Goal: Transaction & Acquisition: Purchase product/service

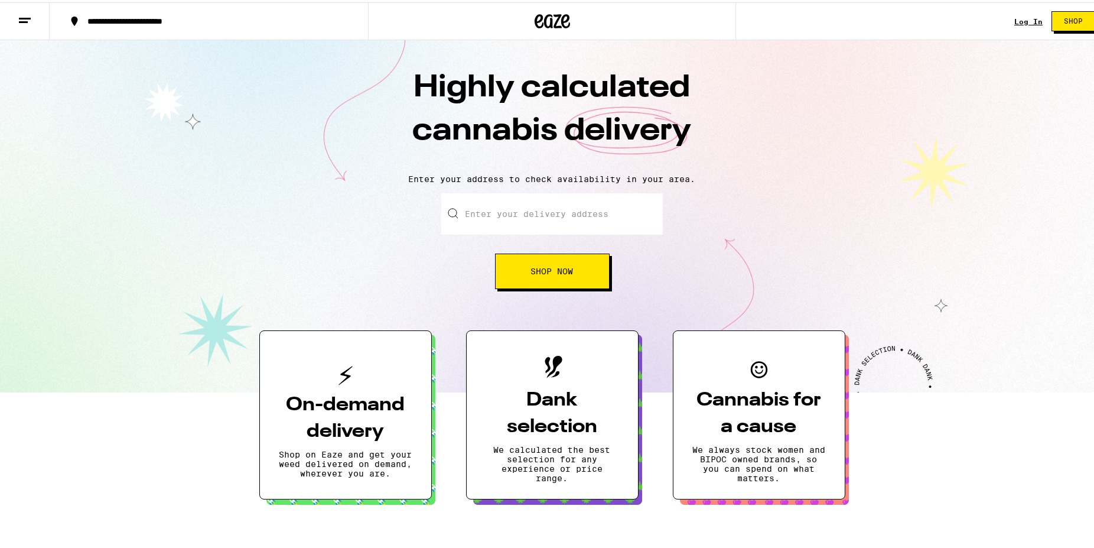
click at [1021, 24] on div "Log In Shop" at bounding box center [1060, 19] width 90 height 38
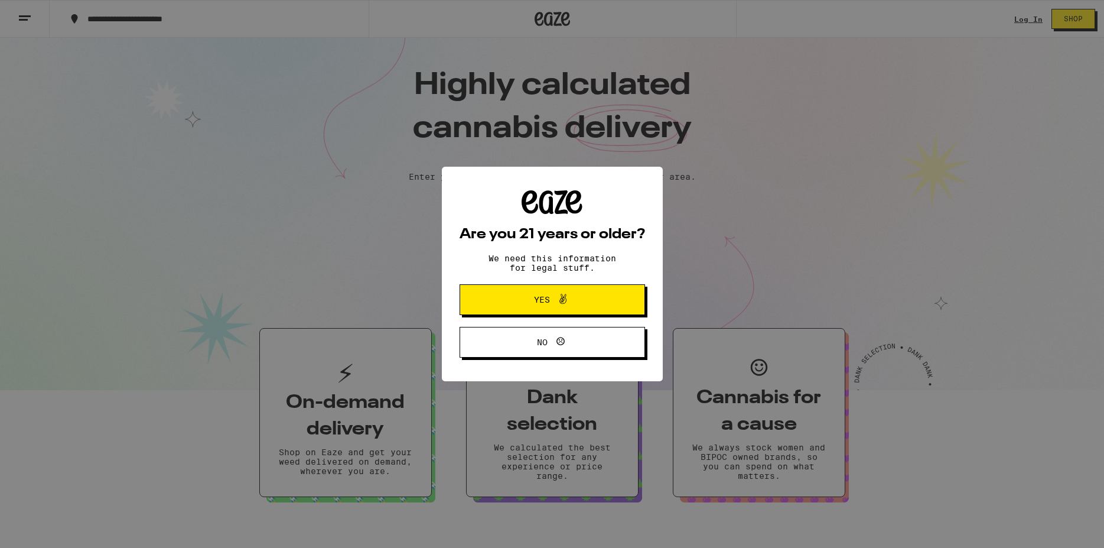
click at [579, 310] on button "Yes" at bounding box center [553, 299] width 186 height 31
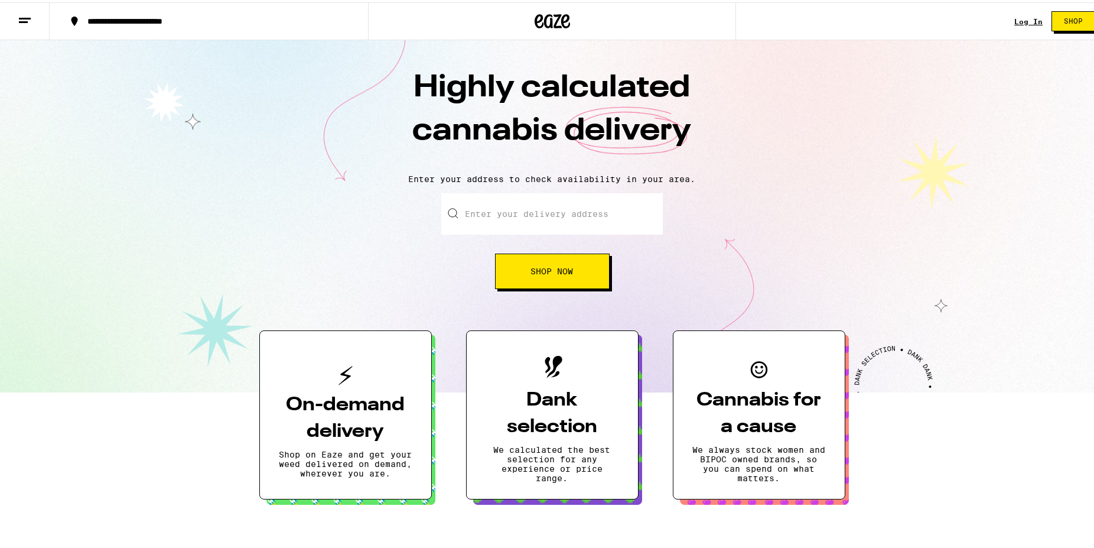
click at [1029, 21] on link "Log In" at bounding box center [1029, 19] width 28 height 8
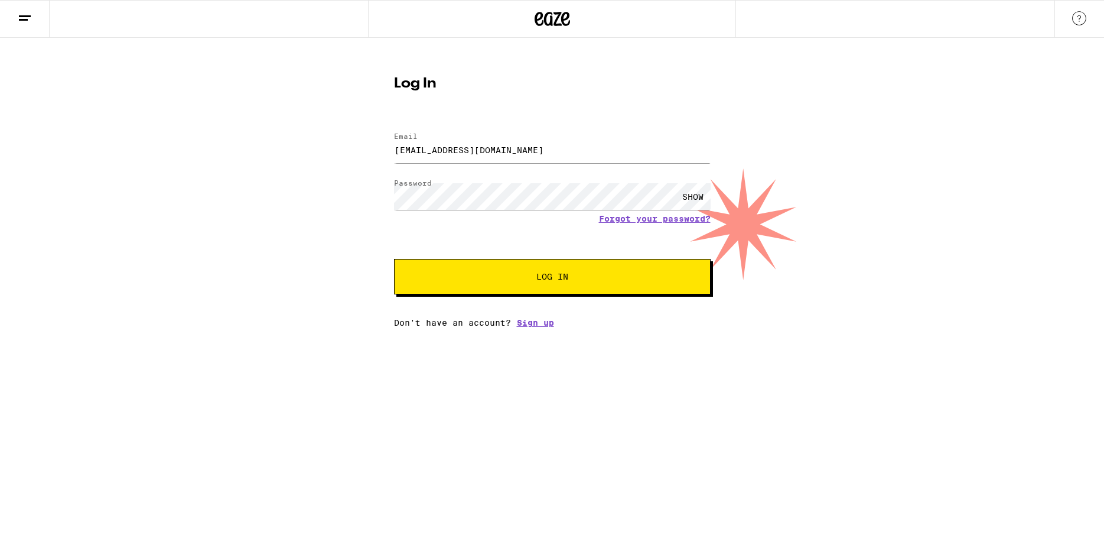
click at [493, 275] on span "Log In" at bounding box center [552, 276] width 221 height 8
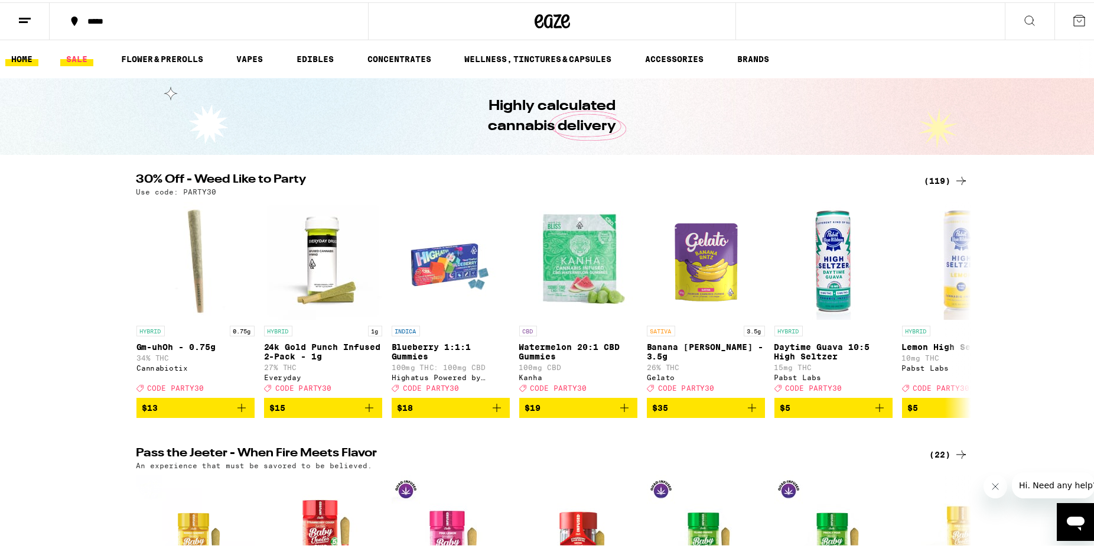
click at [75, 55] on link "SALE" at bounding box center [76, 57] width 33 height 14
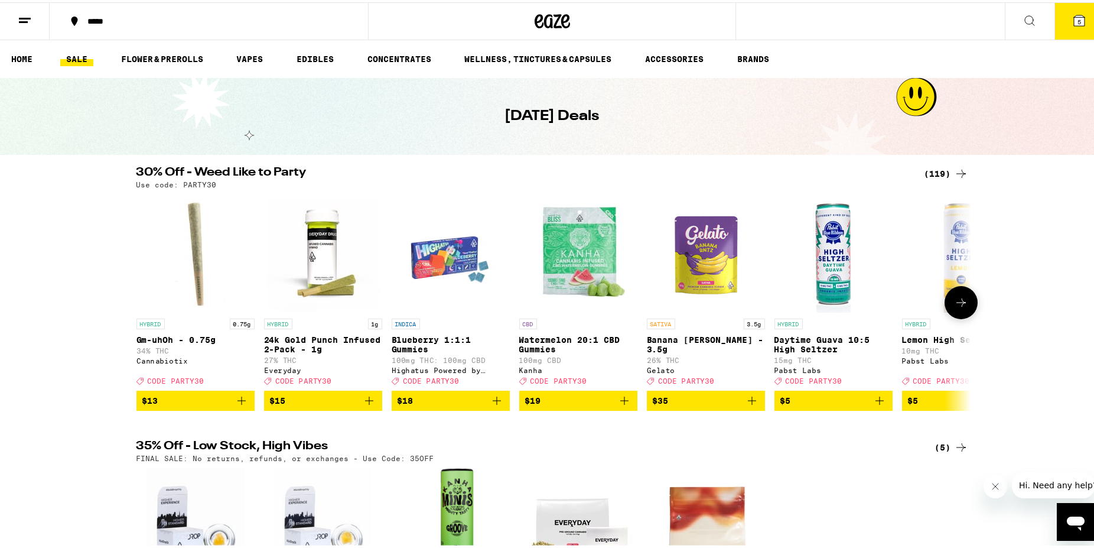
click at [956, 307] on icon at bounding box center [961, 300] width 14 height 14
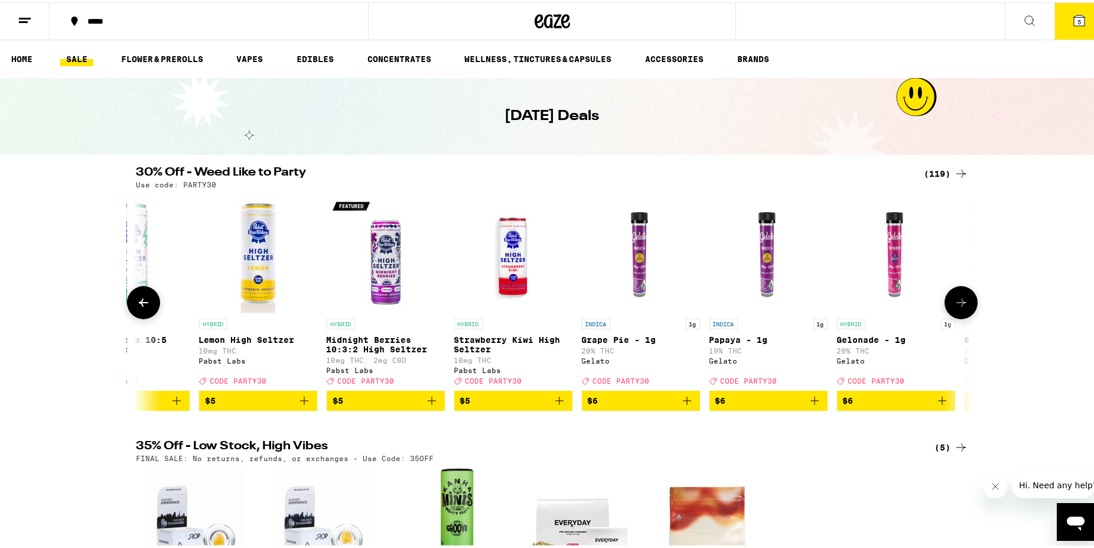
click at [954, 307] on icon at bounding box center [961, 300] width 14 height 14
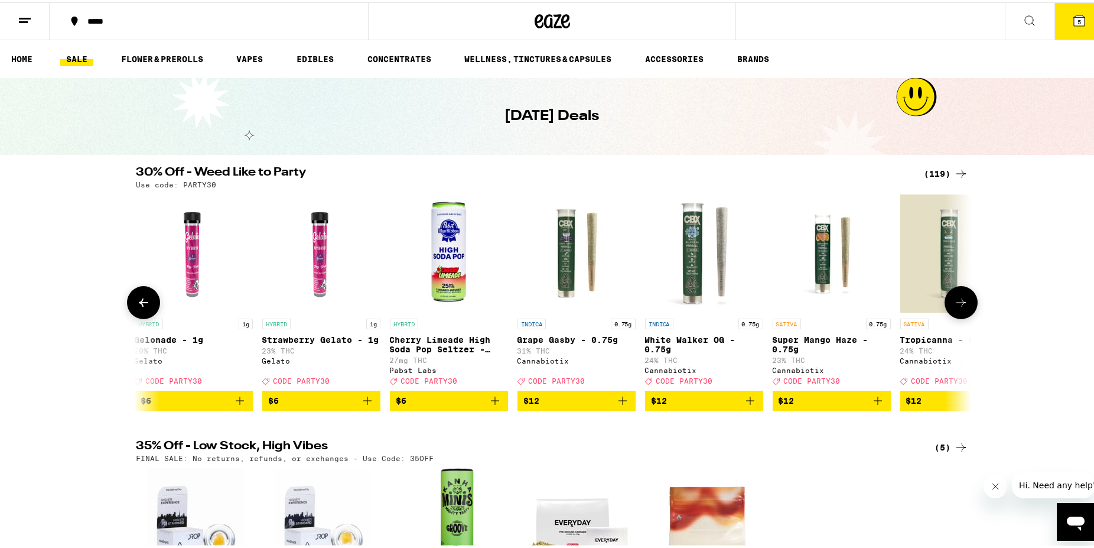
scroll to position [0, 1406]
click at [940, 168] on div "(119)" at bounding box center [947, 171] width 44 height 14
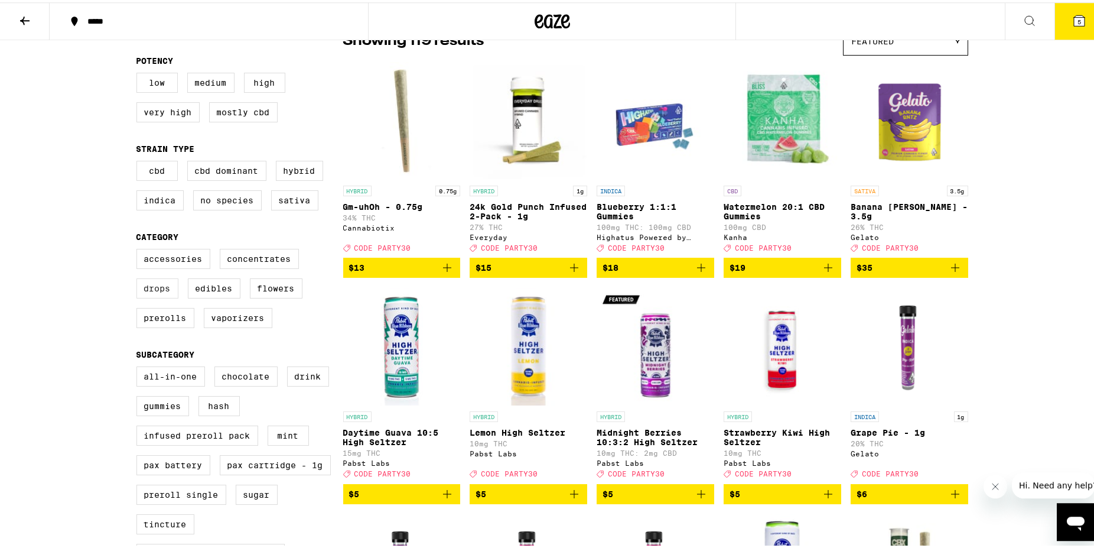
scroll to position [121, 0]
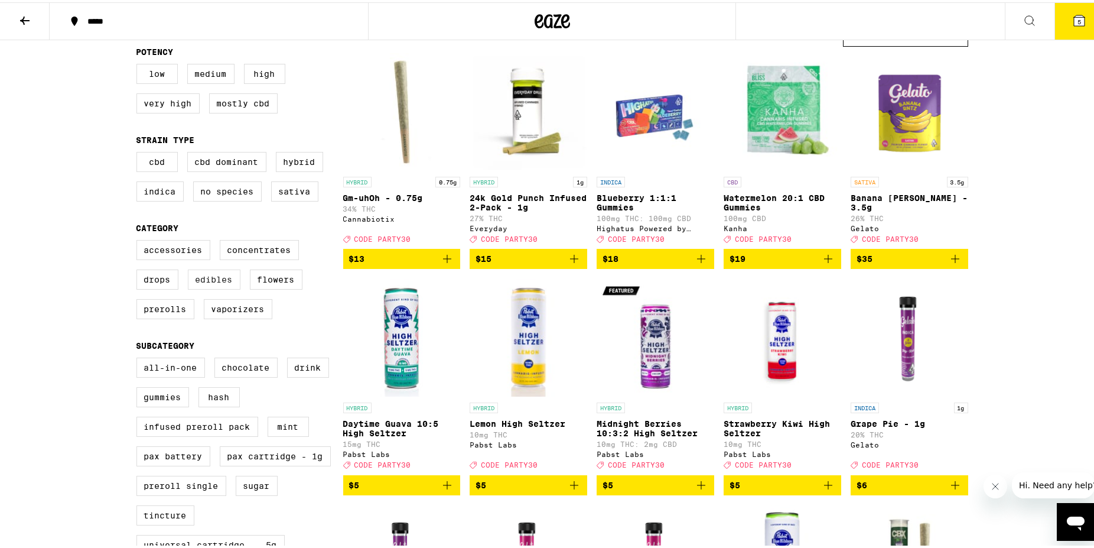
click at [207, 287] on label "Edibles" at bounding box center [214, 277] width 53 height 20
click at [139, 240] on input "Edibles" at bounding box center [139, 239] width 1 height 1
checkbox input "true"
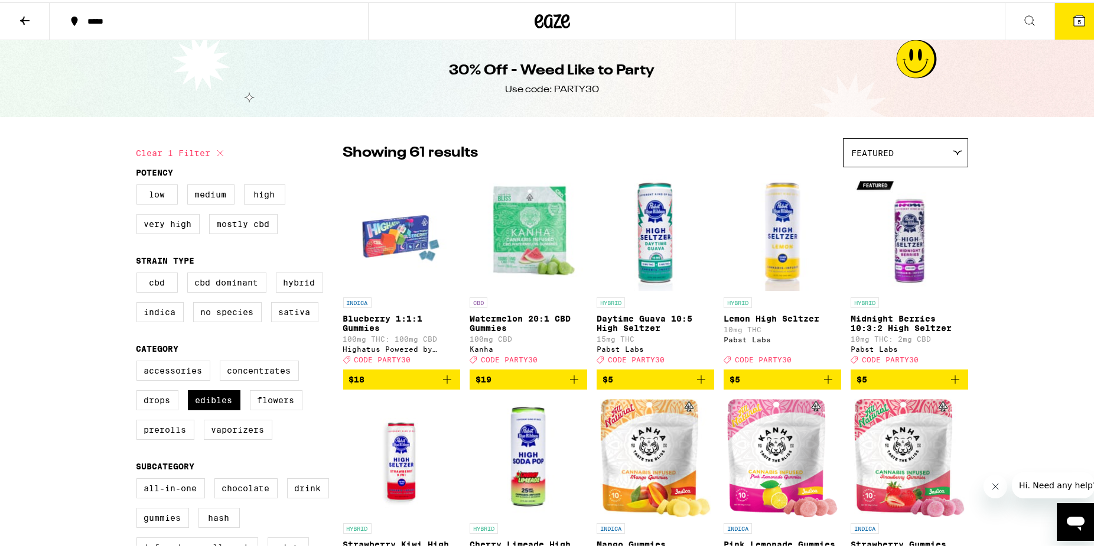
drag, startPoint x: 243, startPoint y: 358, endPoint x: 321, endPoint y: 115, distance: 254.3
click at [21, 25] on button at bounding box center [25, 19] width 50 height 37
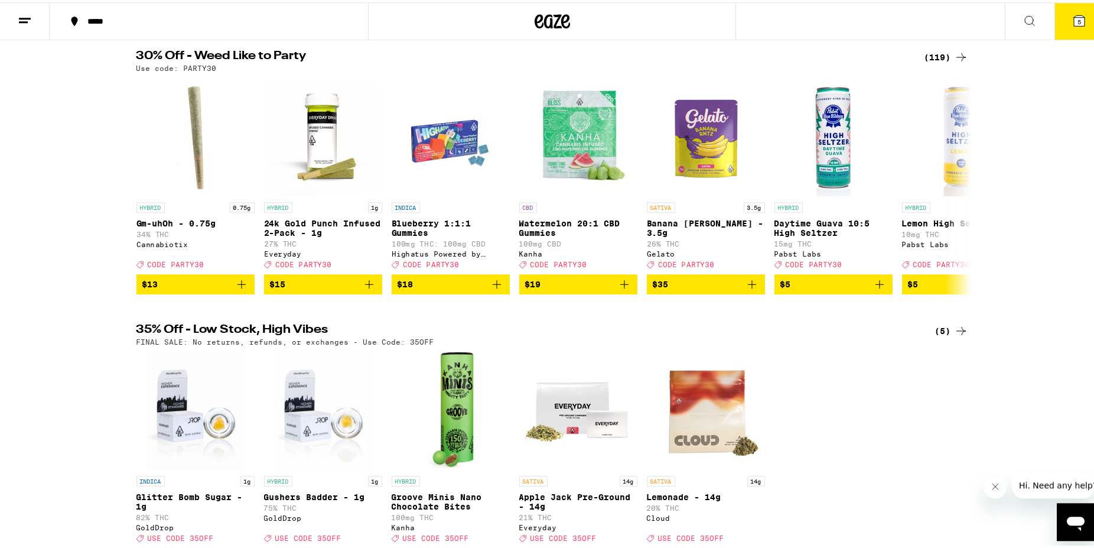
scroll to position [60, 0]
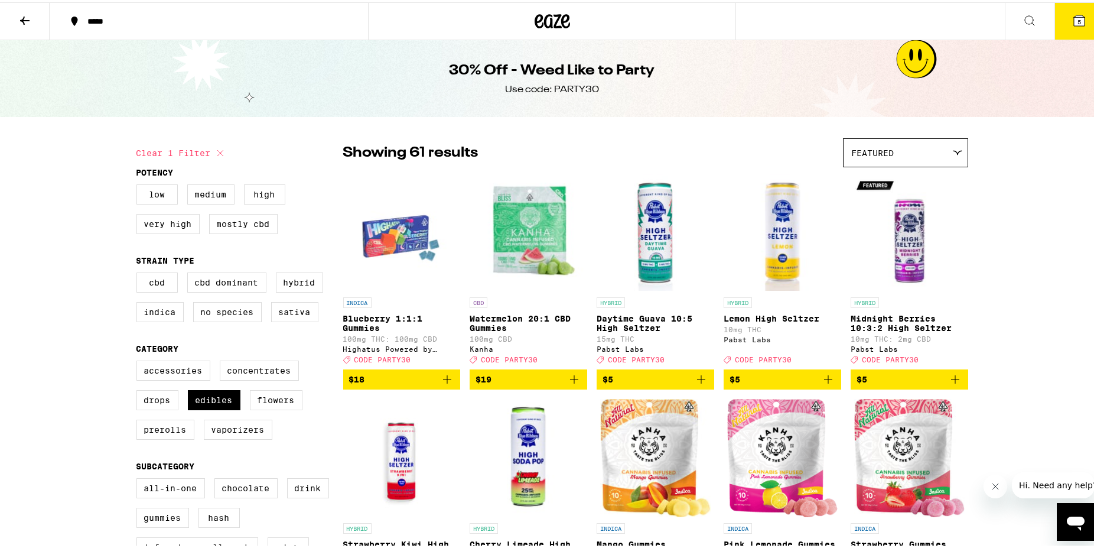
checkbox input "false"
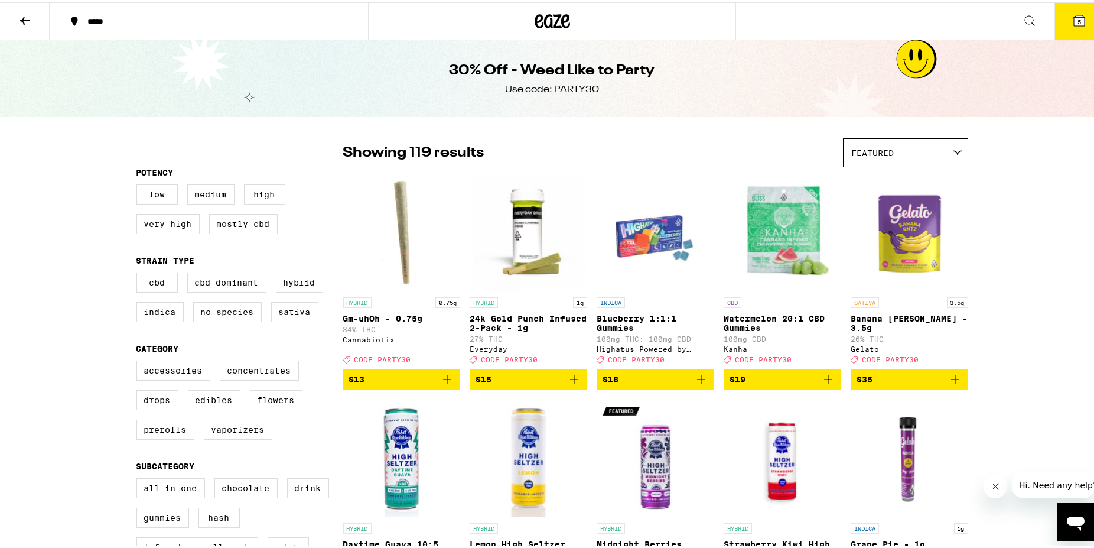
drag, startPoint x: 181, startPoint y: 392, endPoint x: 242, endPoint y: 57, distance: 340.5
click at [21, 30] on button at bounding box center [25, 19] width 50 height 37
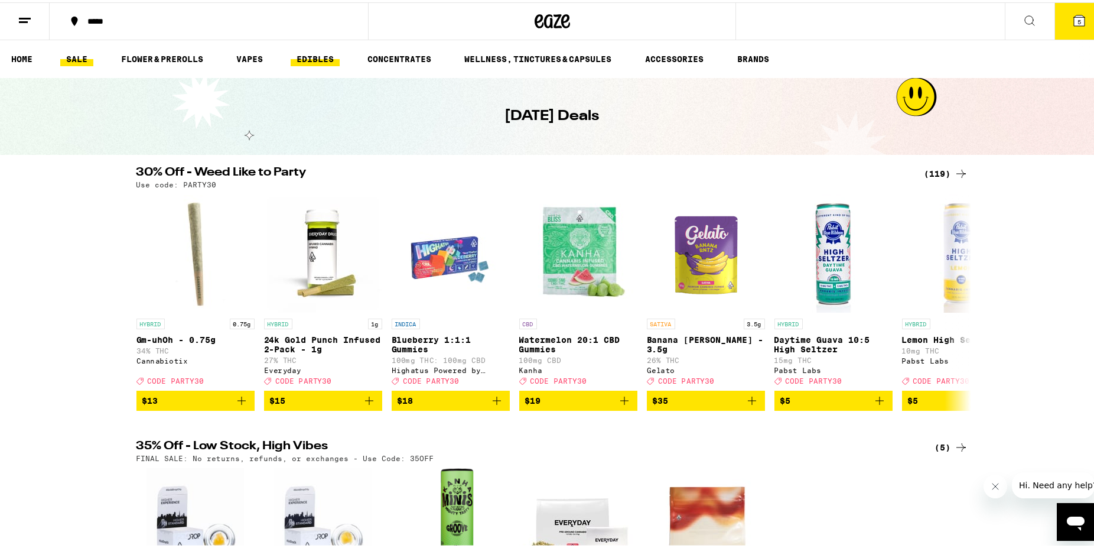
click at [330, 57] on link "EDIBLES" at bounding box center [315, 57] width 49 height 14
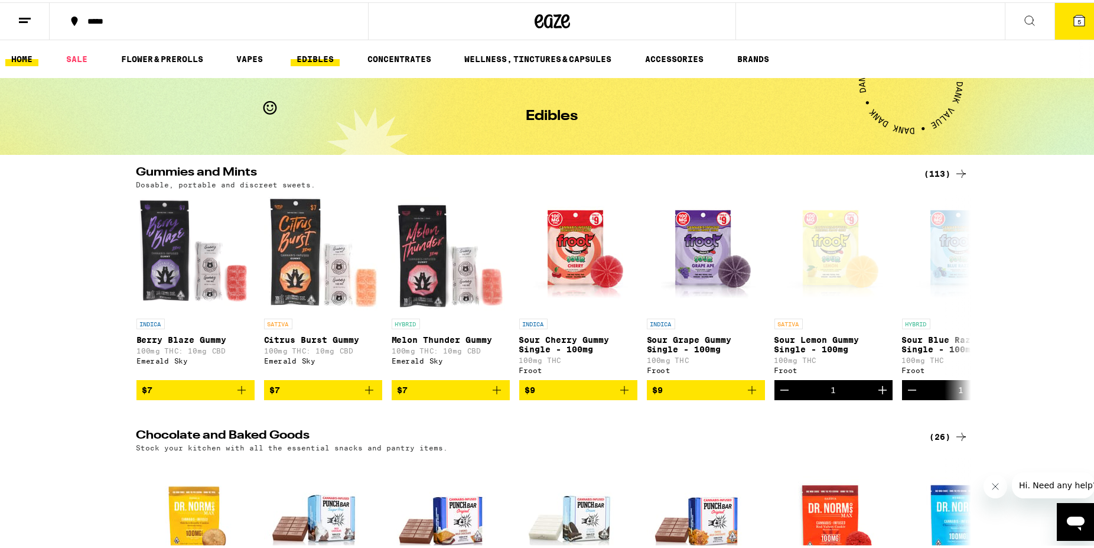
click at [15, 54] on link "HOME" at bounding box center [21, 57] width 33 height 14
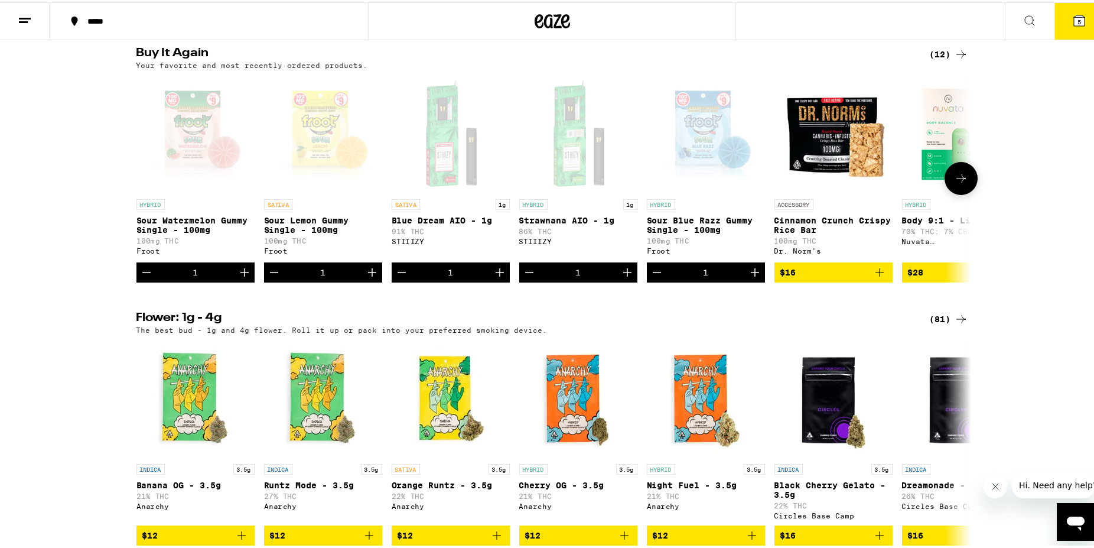
click at [398, 277] on icon "Decrement" at bounding box center [402, 270] width 14 height 14
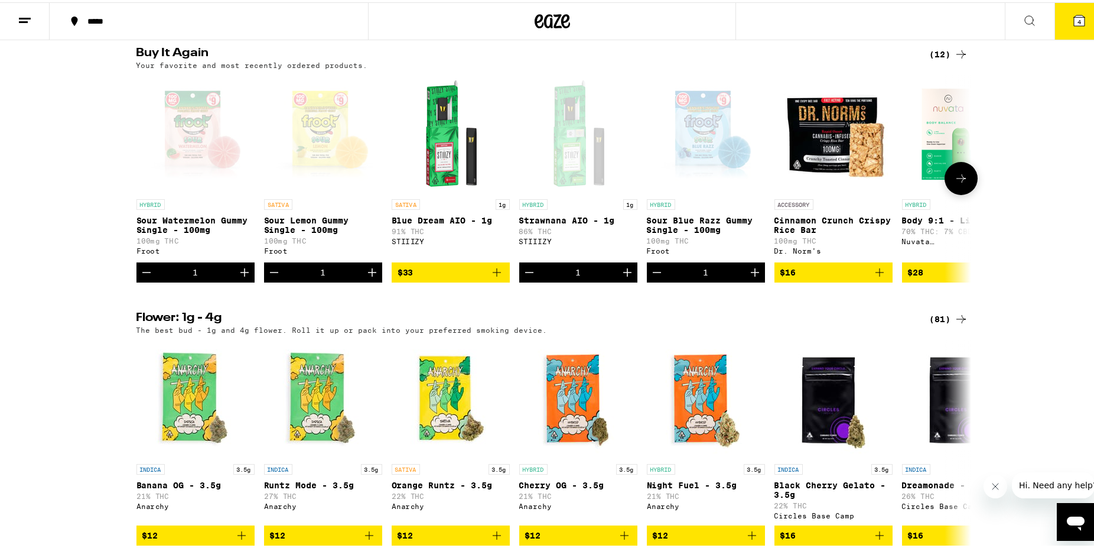
click at [527, 277] on icon "Decrement" at bounding box center [529, 270] width 14 height 14
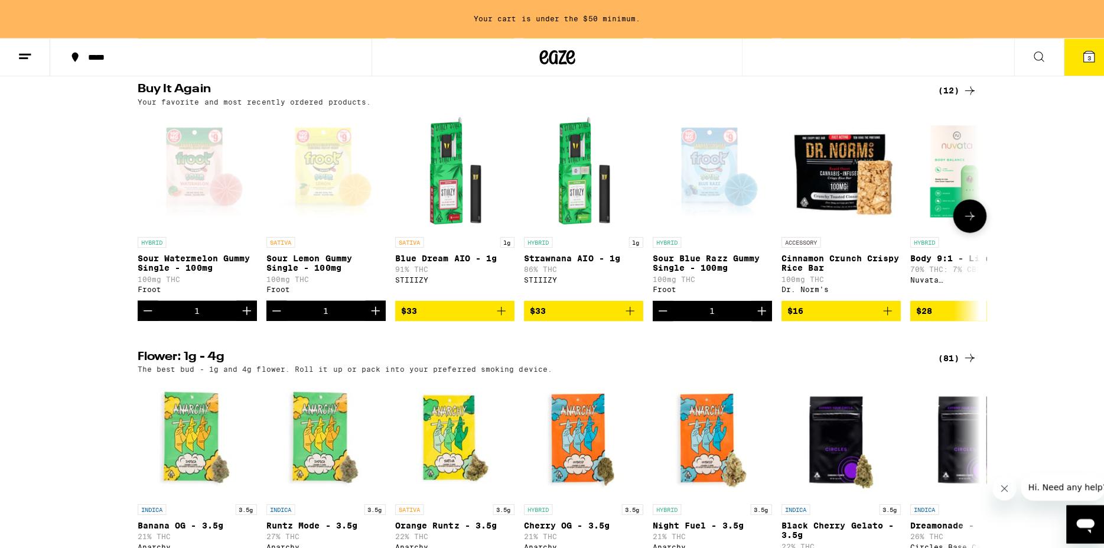
scroll to position [701, 0]
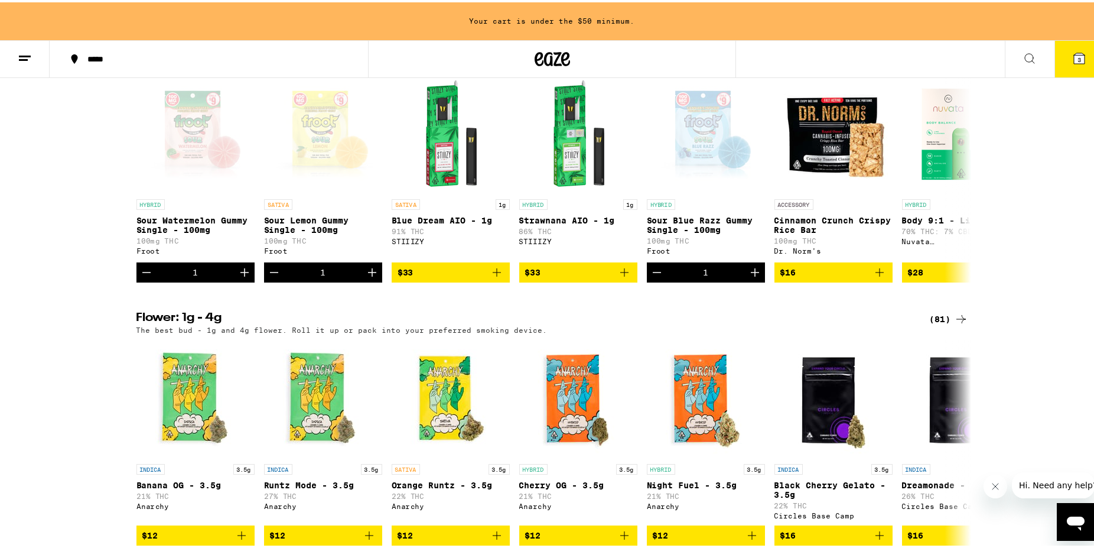
click at [1074, 60] on icon at bounding box center [1079, 56] width 11 height 11
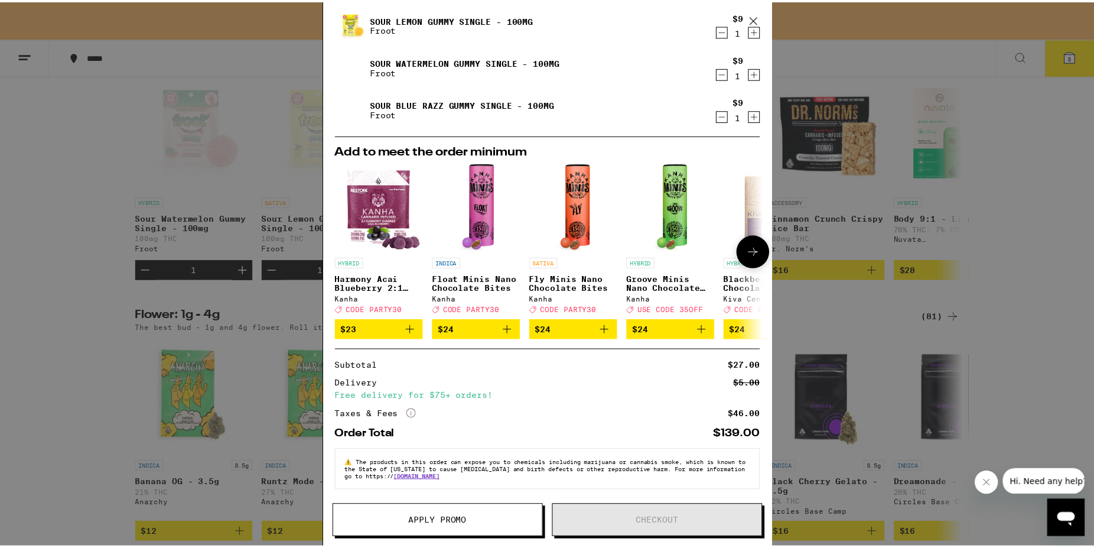
scroll to position [92, 0]
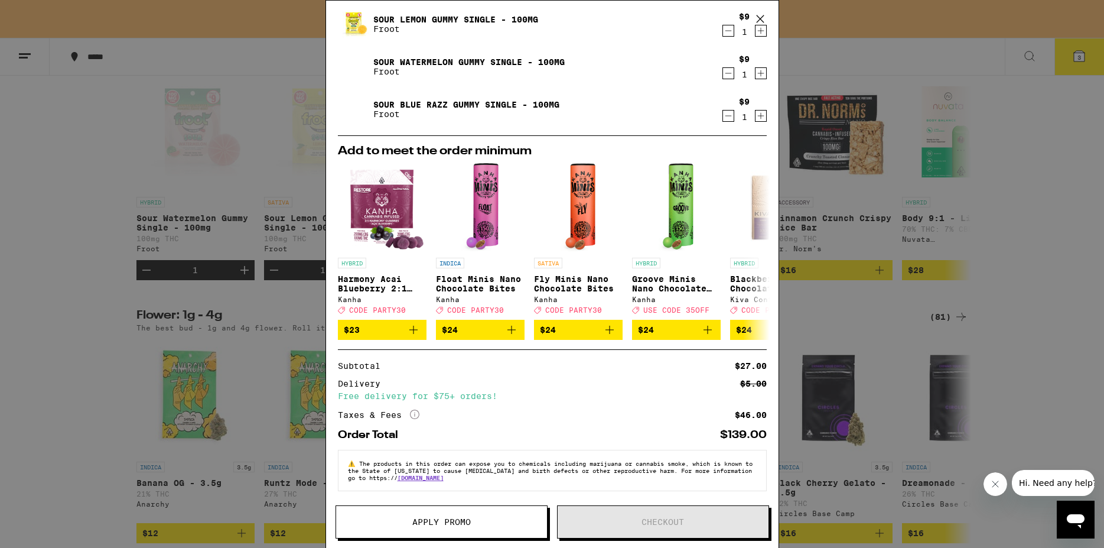
click at [102, 396] on div "Your Cart Your cart is under the $50 minimum. Sour Lemon Gummy Single - 100mg F…" at bounding box center [552, 274] width 1104 height 548
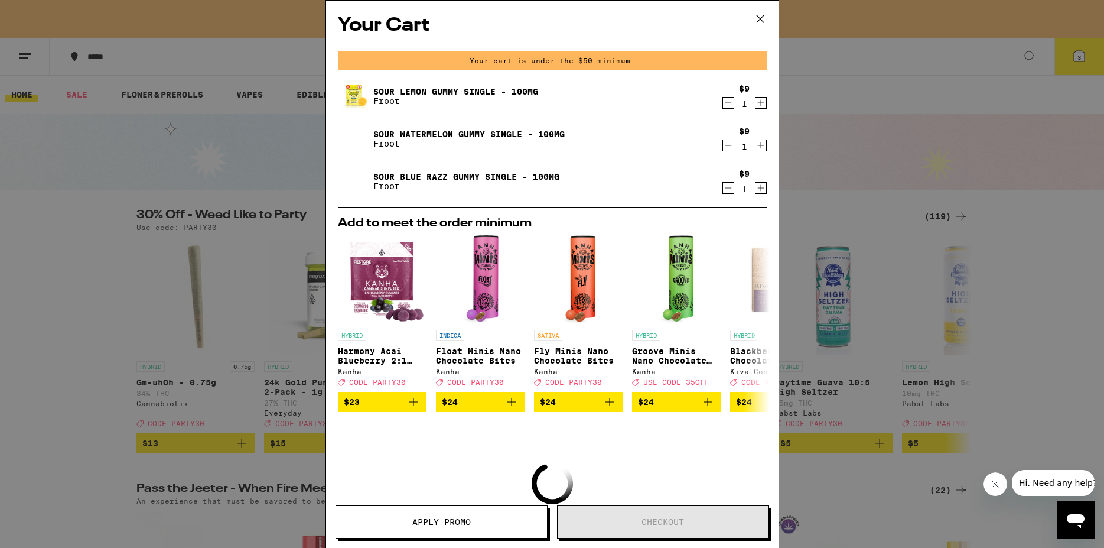
click at [756, 99] on icon "Increment" at bounding box center [761, 103] width 11 height 14
click at [756, 144] on icon "Increment" at bounding box center [761, 145] width 11 height 14
click at [756, 189] on icon "Increment" at bounding box center [761, 188] width 11 height 14
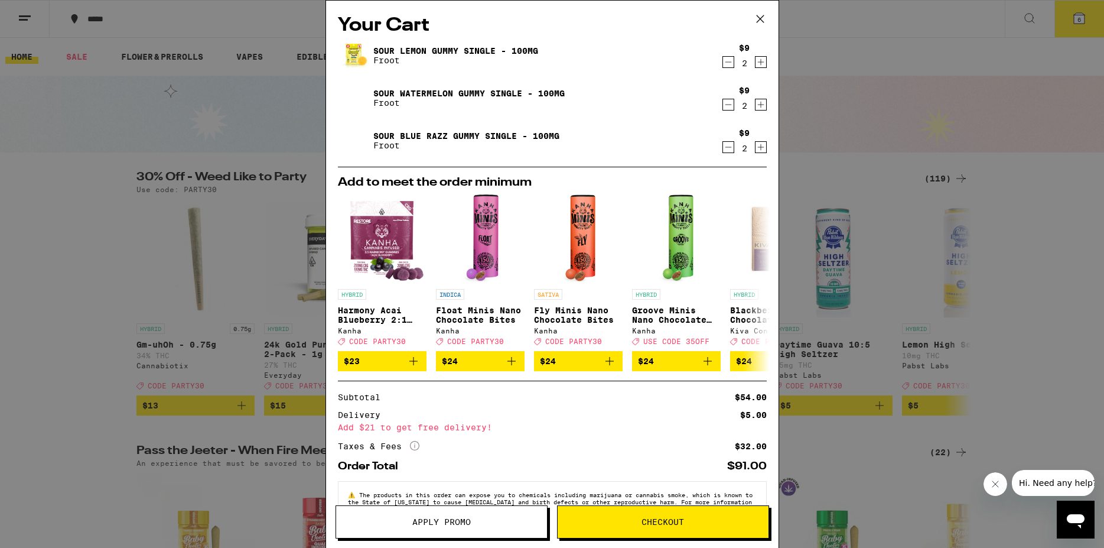
click at [698, 522] on span "Checkout" at bounding box center [663, 522] width 211 height 8
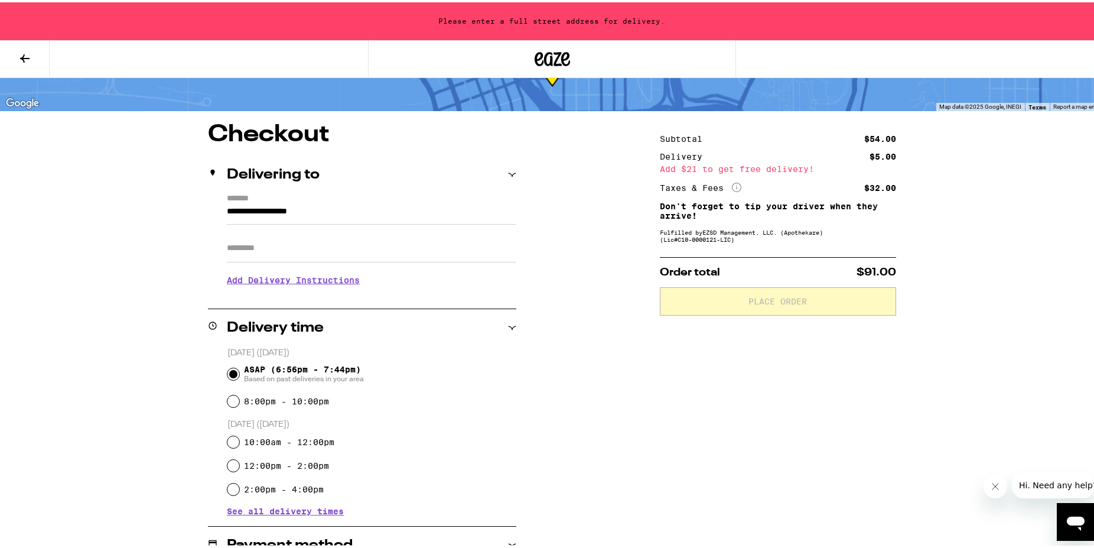
scroll to position [121, 0]
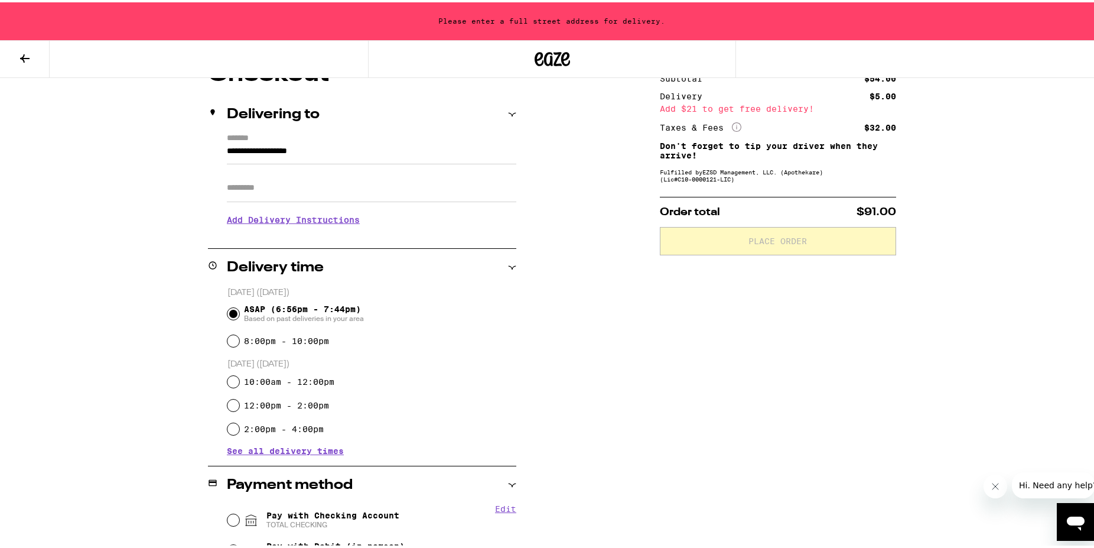
click at [242, 185] on input "Apt/Suite" at bounding box center [372, 185] width 290 height 28
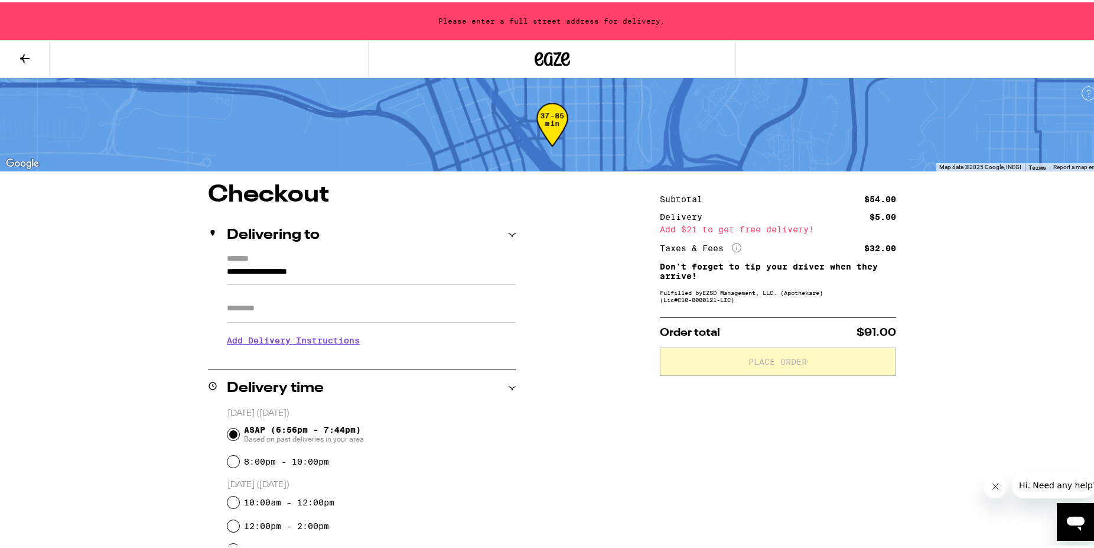
click at [347, 278] on input "**********" at bounding box center [372, 272] width 290 height 20
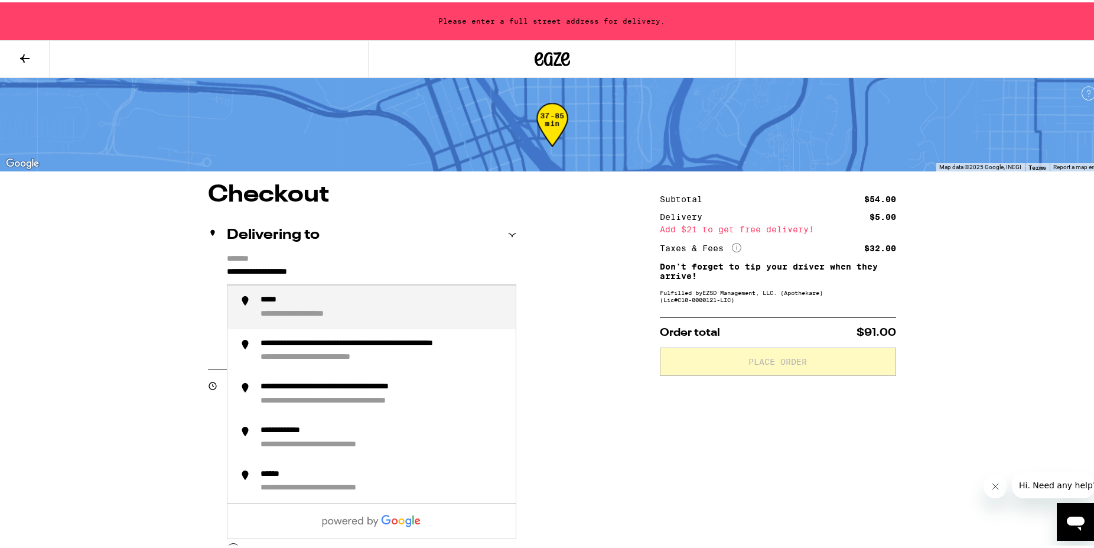
drag, startPoint x: 348, startPoint y: 277, endPoint x: 78, endPoint y: 296, distance: 270.7
click at [227, 282] on input "**********" at bounding box center [372, 272] width 290 height 20
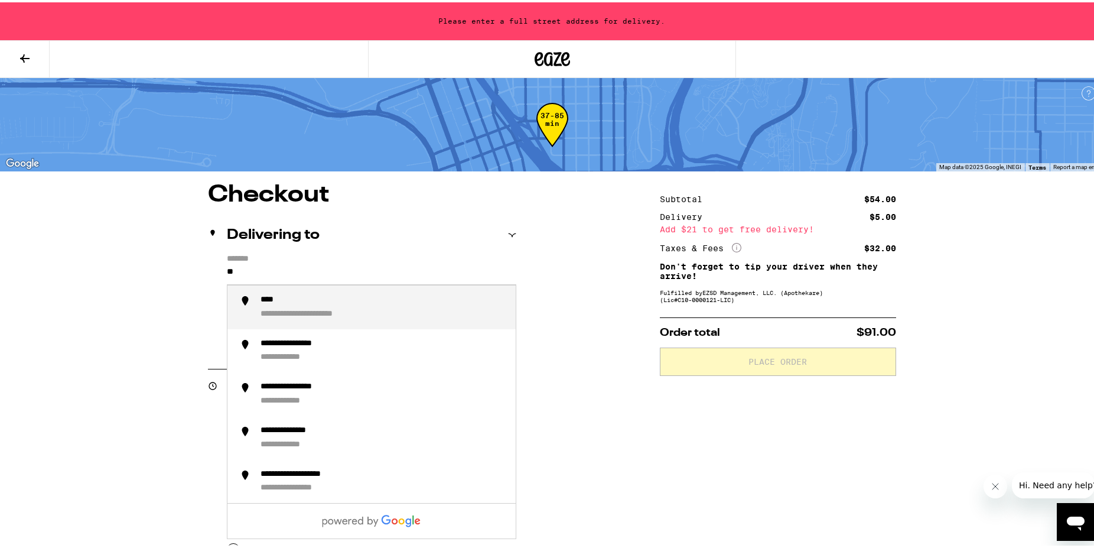
type input "*"
click at [347, 314] on div "**********" at bounding box center [384, 305] width 246 height 25
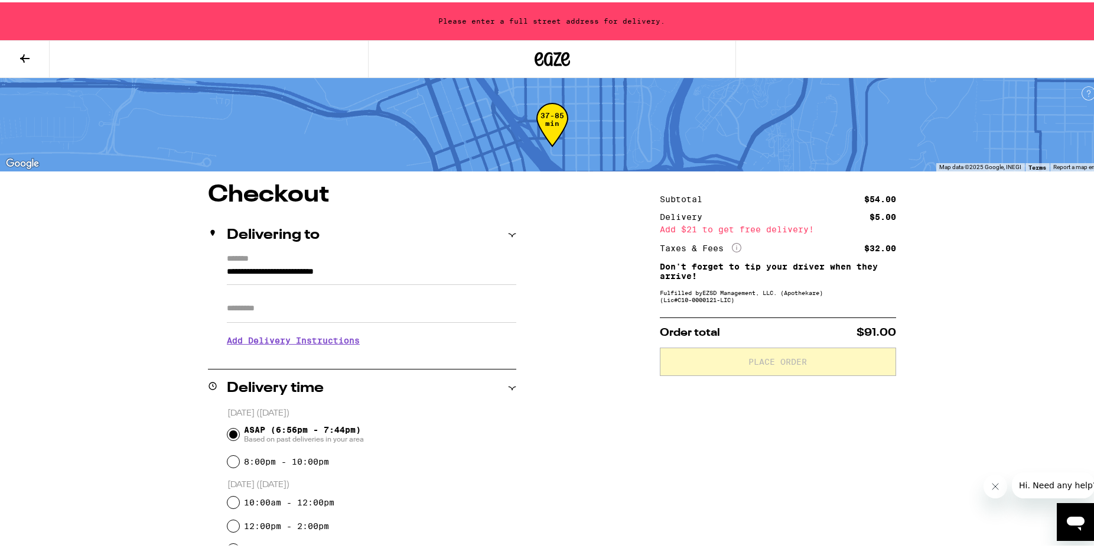
type input "**********"
click at [362, 324] on h3 "Add Delivery Instructions" at bounding box center [372, 337] width 290 height 27
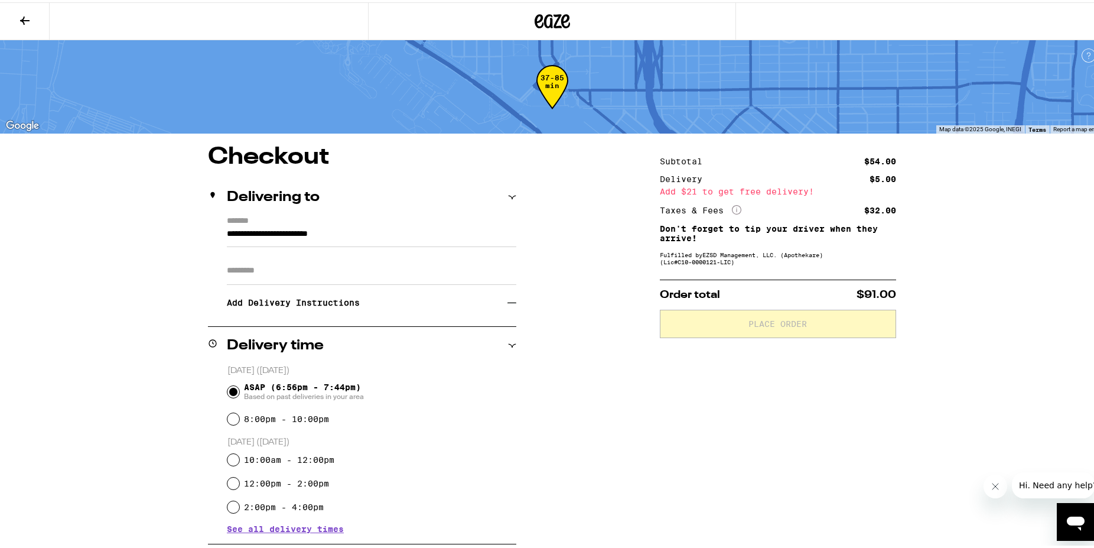
click at [312, 266] on input "Apt/Suite" at bounding box center [372, 268] width 290 height 28
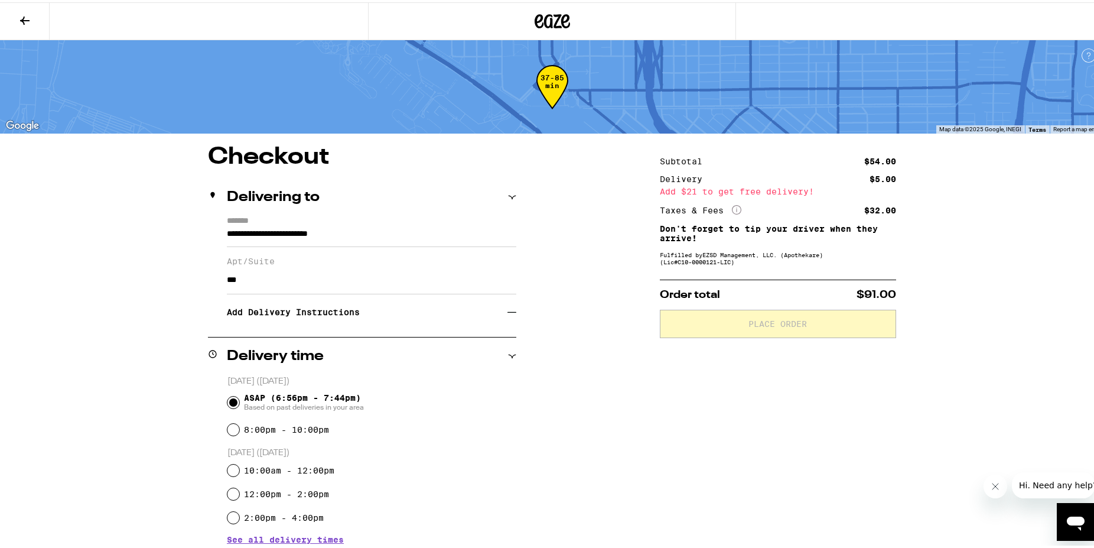
type input "***"
click at [132, 363] on div "**********" at bounding box center [552, 500] width 851 height 714
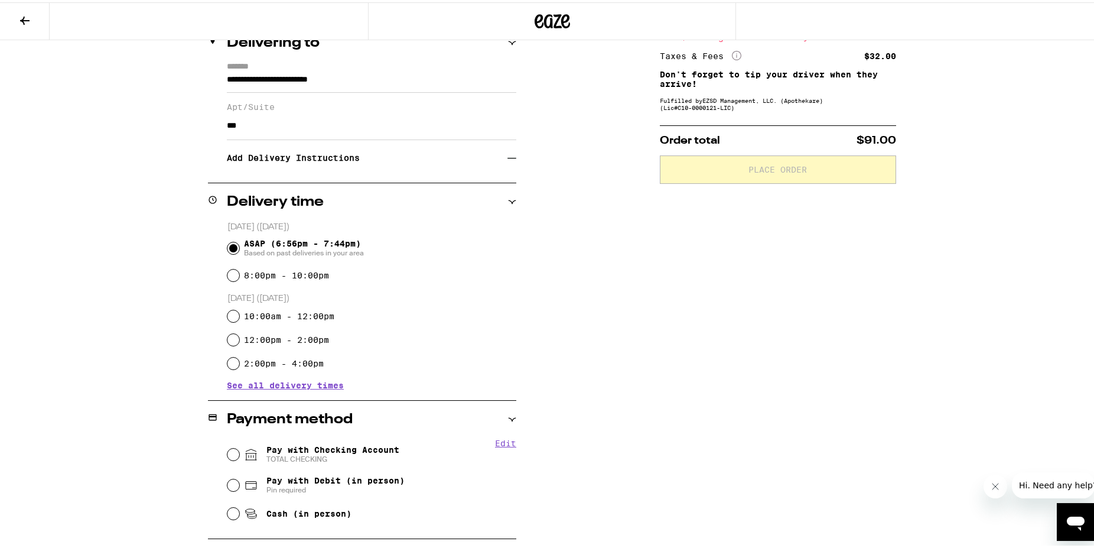
scroll to position [181, 0]
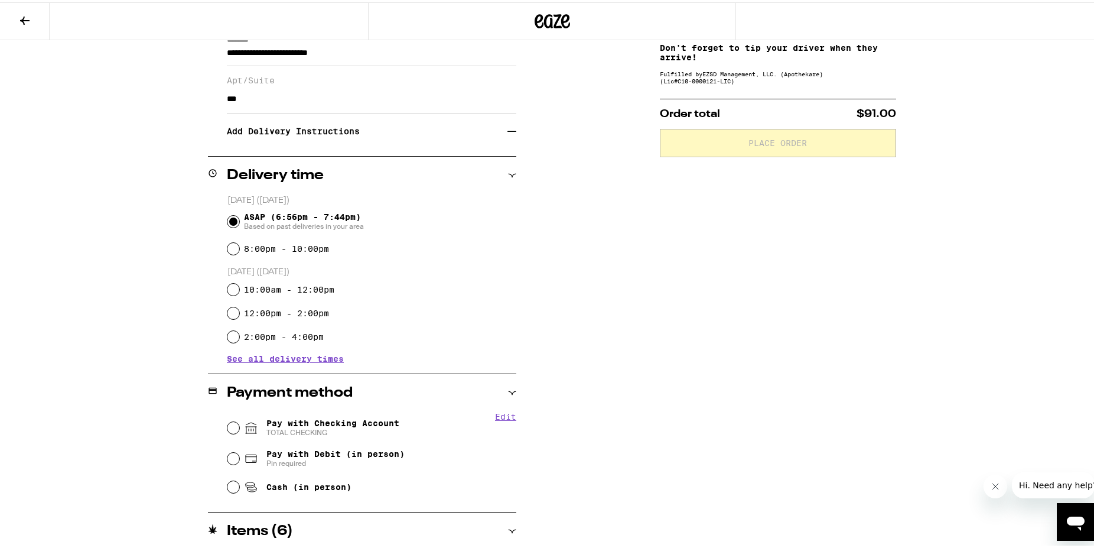
click at [326, 430] on span "TOTAL CHECKING" at bounding box center [333, 429] width 133 height 9
click at [239, 430] on input "Pay with Checking Account TOTAL CHECKING" at bounding box center [234, 426] width 12 height 12
radio input "true"
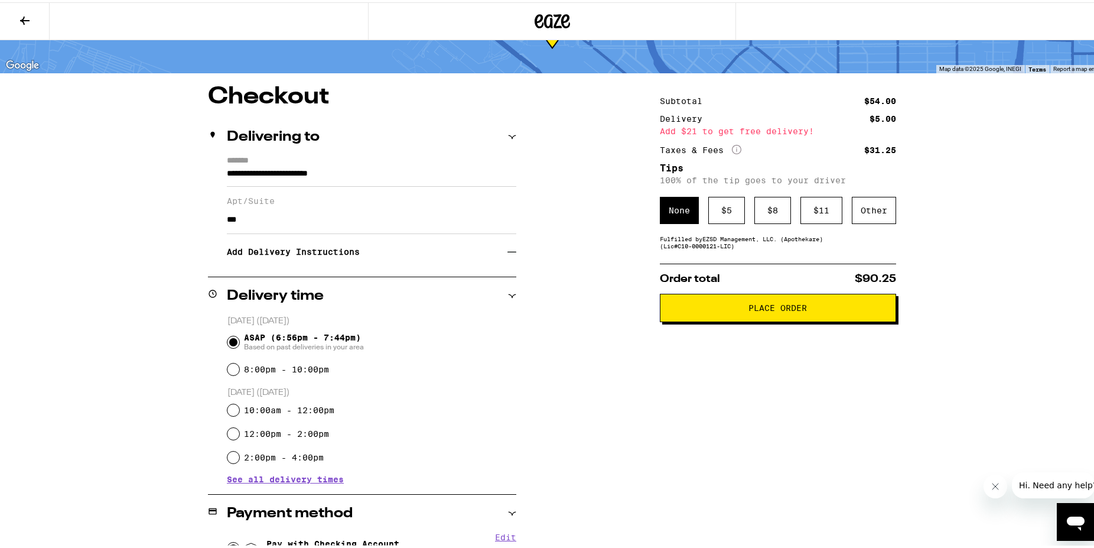
scroll to position [0, 0]
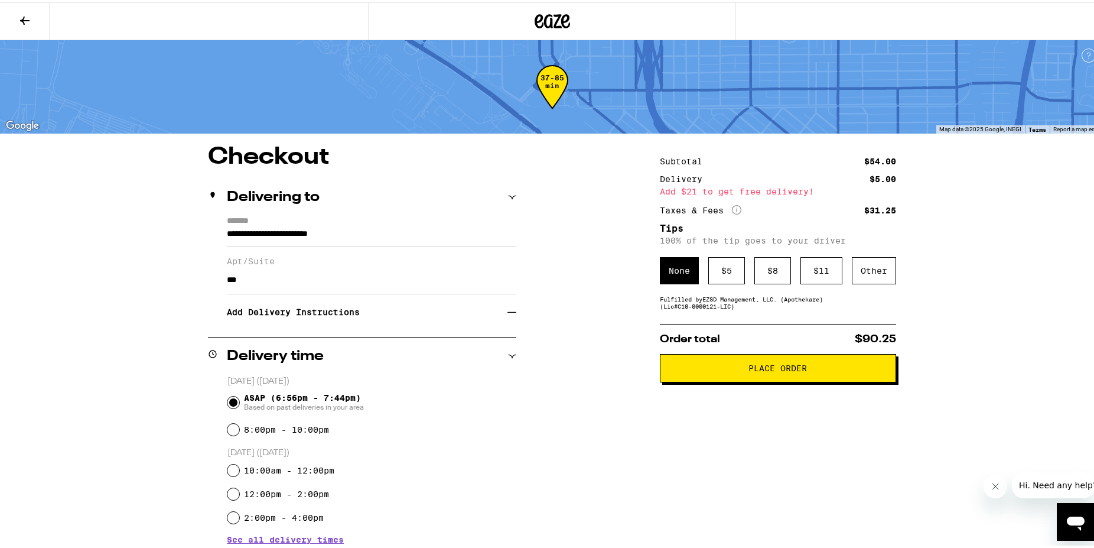
click at [758, 366] on span "Place Order" at bounding box center [778, 366] width 59 height 8
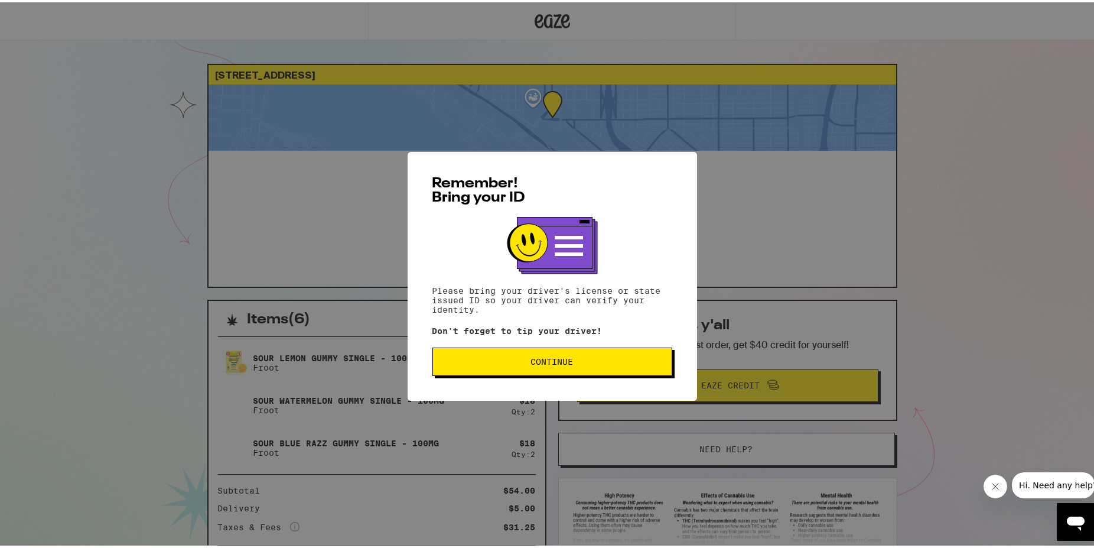
click at [555, 359] on span "Continue" at bounding box center [552, 359] width 43 height 8
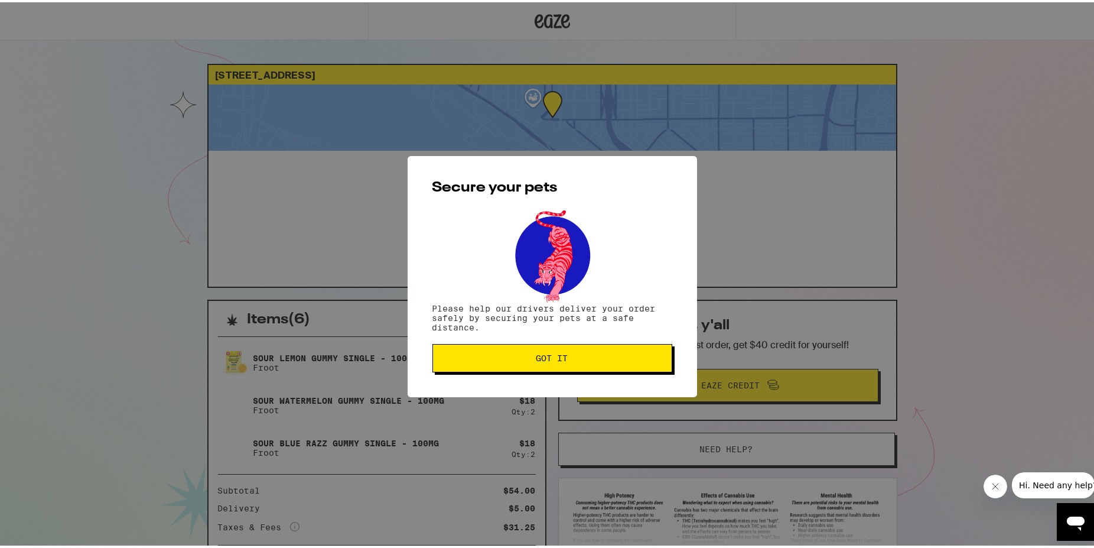
click at [555, 359] on span "Got it" at bounding box center [553, 356] width 32 height 8
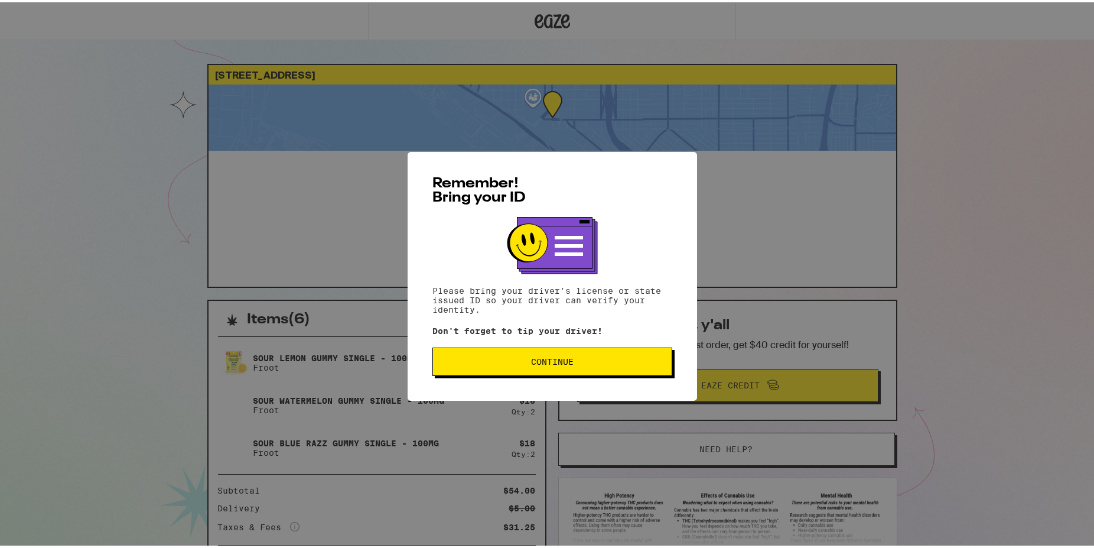
click at [609, 385] on div "Remember! Bring your ID Please bring your driver's license or state issued ID s…" at bounding box center [553, 274] width 290 height 249
click at [612, 378] on div "Remember! Bring your ID Please bring your driver's license or state issued ID s…" at bounding box center [553, 274] width 290 height 249
click at [615, 373] on button "Continue" at bounding box center [553, 359] width 240 height 28
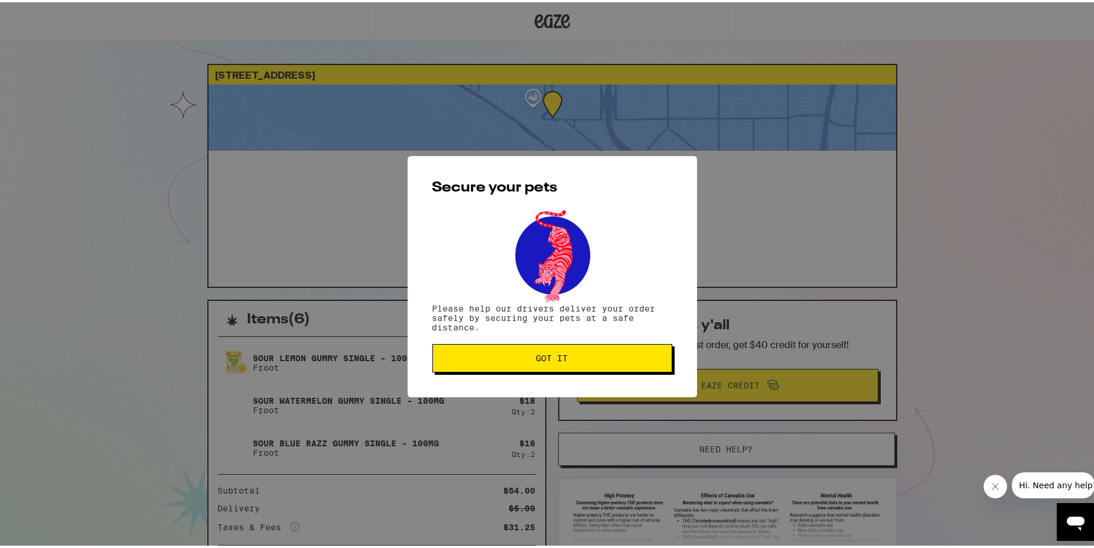
click at [607, 358] on span "Got it" at bounding box center [553, 356] width 220 height 8
